Goal: Task Accomplishment & Management: Manage account settings

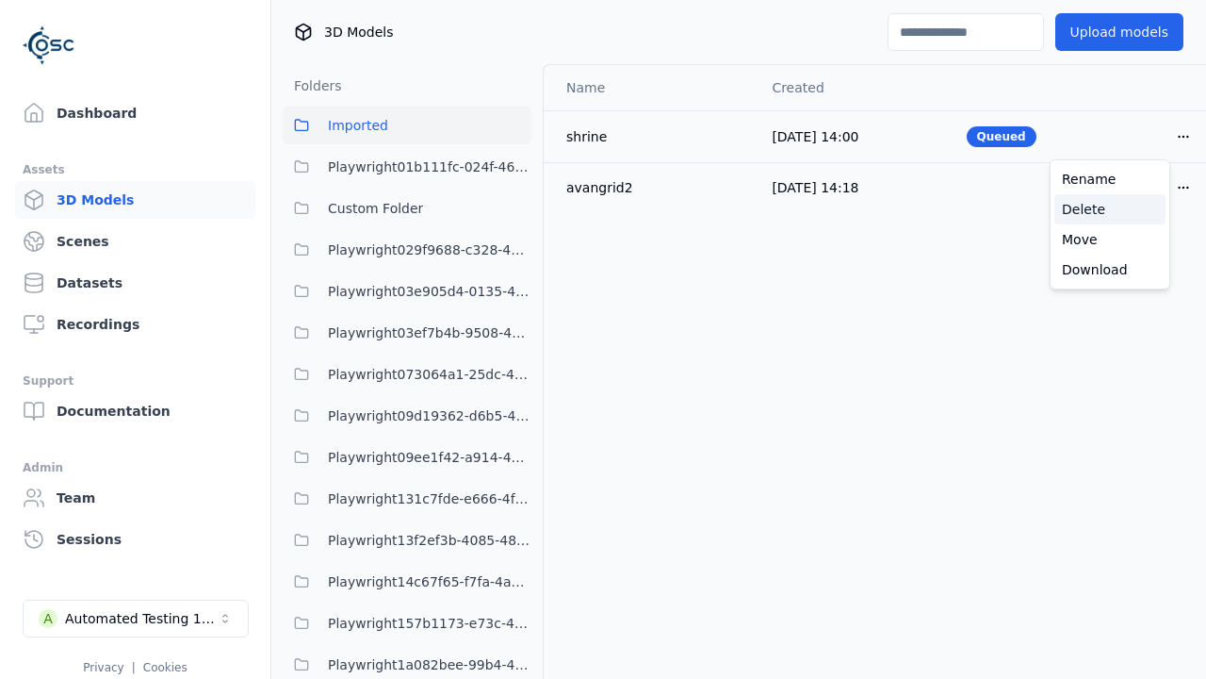
click at [1110, 209] on div "Delete" at bounding box center [1110, 209] width 111 height 30
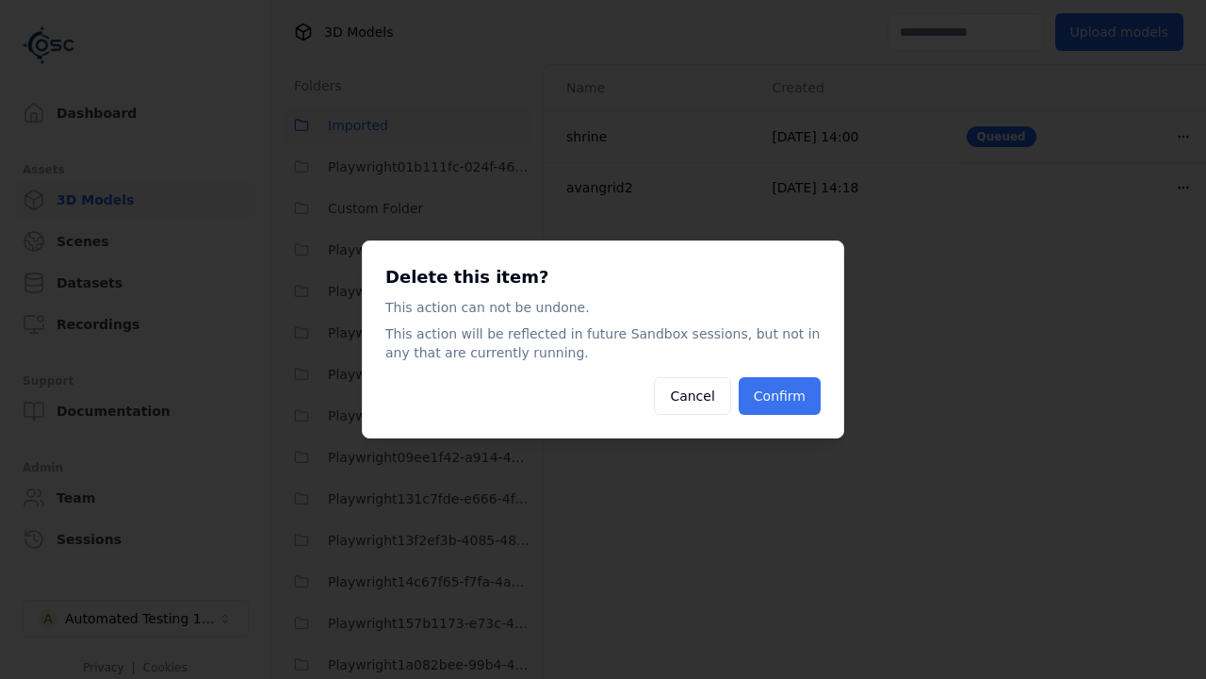
click at [781, 396] on button "Confirm" at bounding box center [780, 396] width 82 height 38
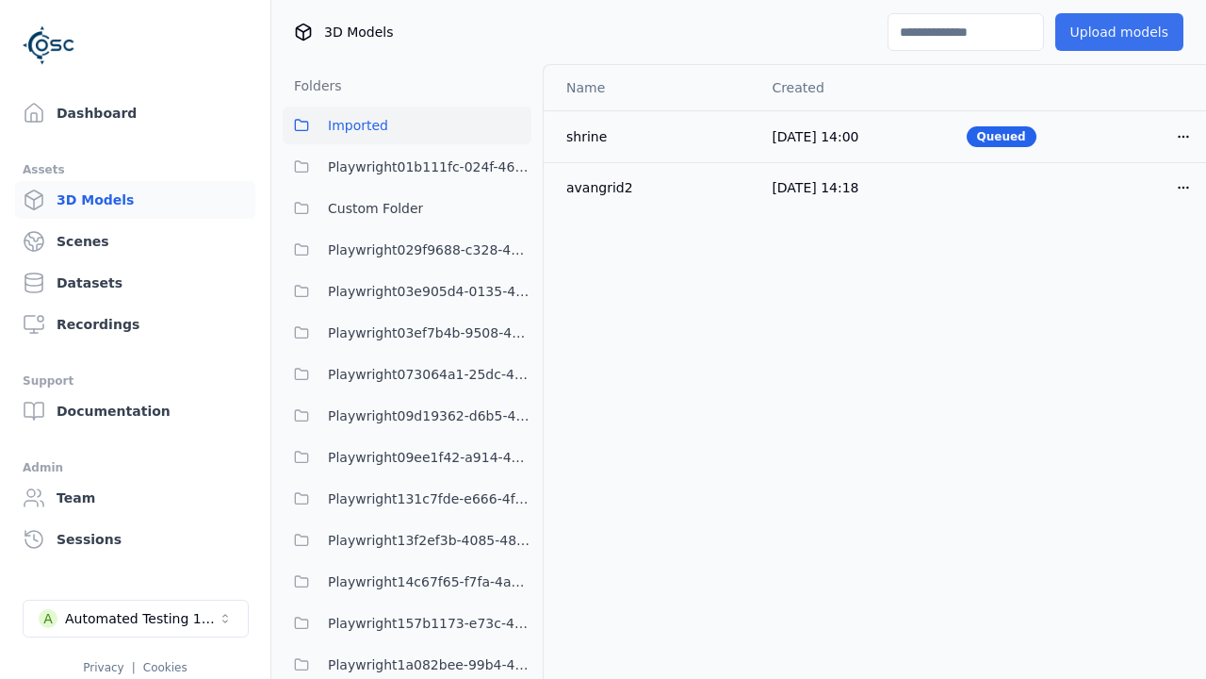
click at [1107, 32] on button "Upload models" at bounding box center [1120, 32] width 128 height 38
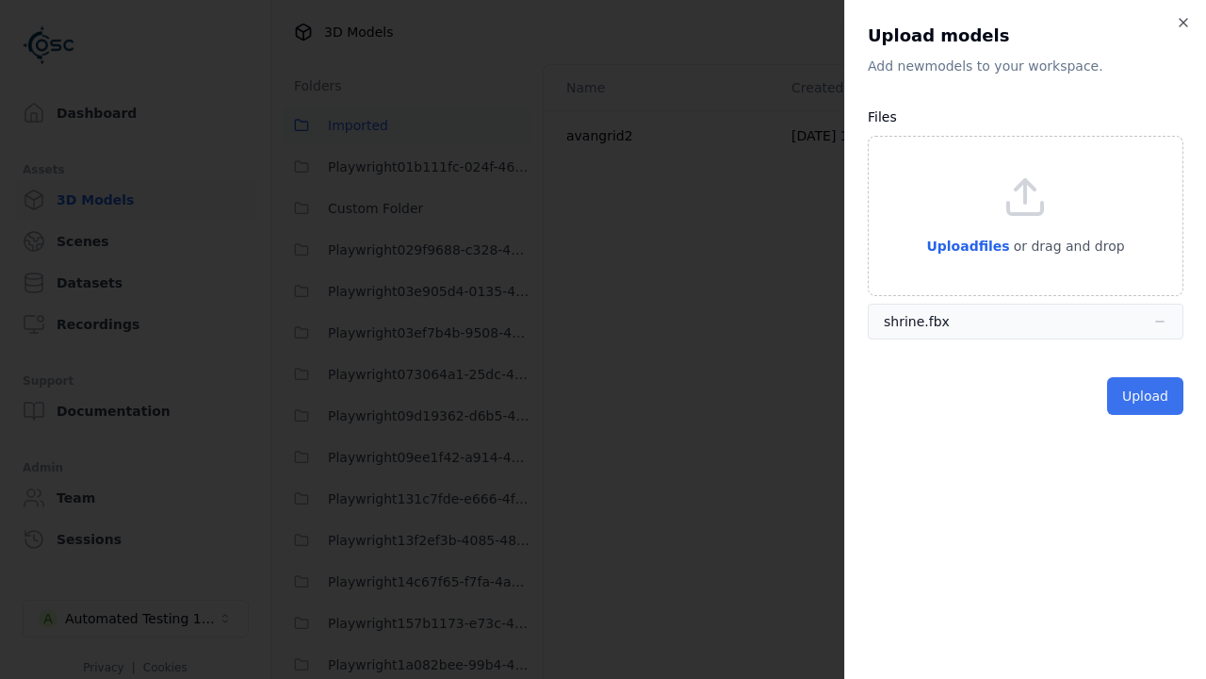
click at [1147, 396] on button "Upload" at bounding box center [1145, 396] width 76 height 38
